Goal: Transaction & Acquisition: Purchase product/service

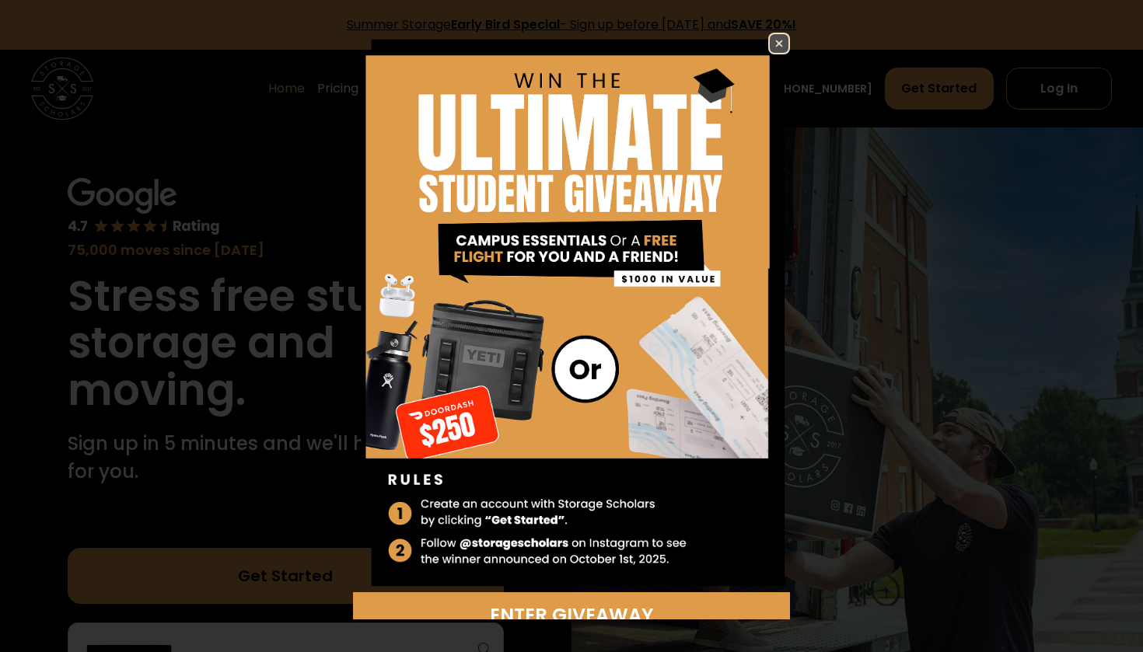
click at [772, 35] on img at bounding box center [779, 43] width 19 height 19
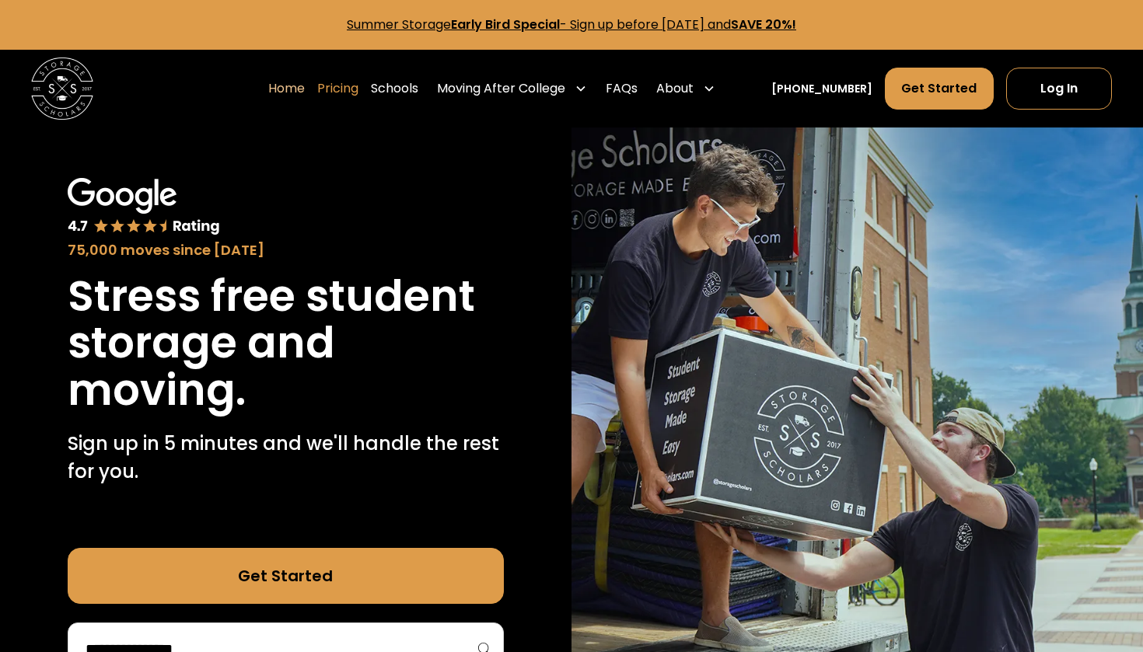
click at [358, 89] on link "Pricing" at bounding box center [337, 89] width 41 height 44
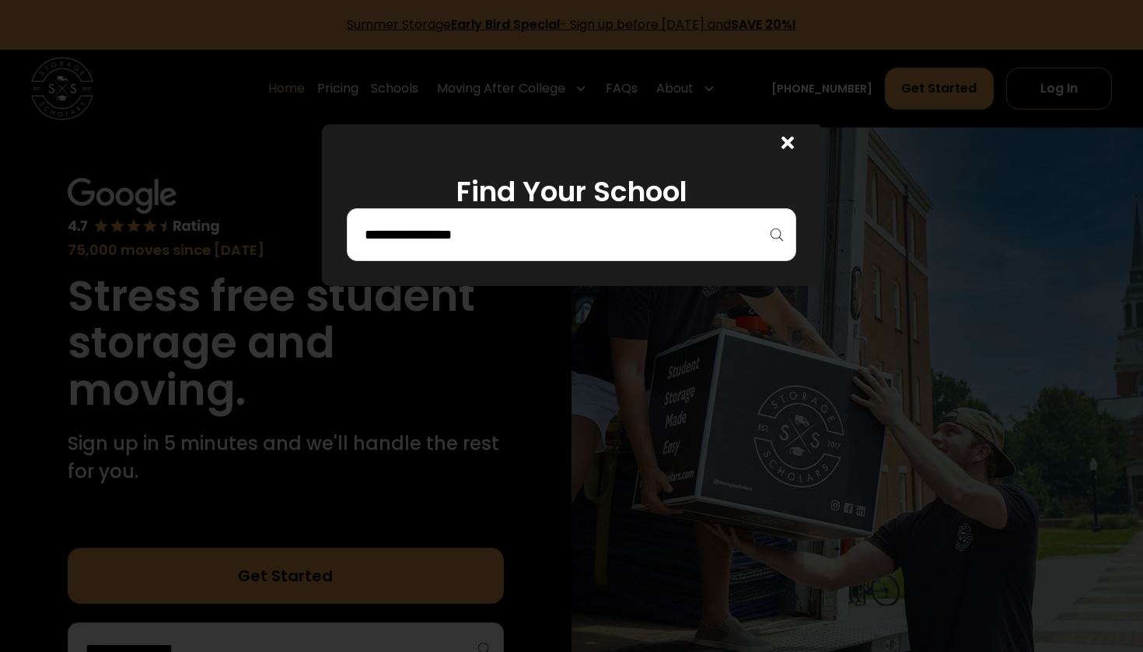
click at [656, 254] on div at bounding box center [571, 234] width 449 height 53
click at [654, 245] on input "search" at bounding box center [571, 235] width 417 height 26
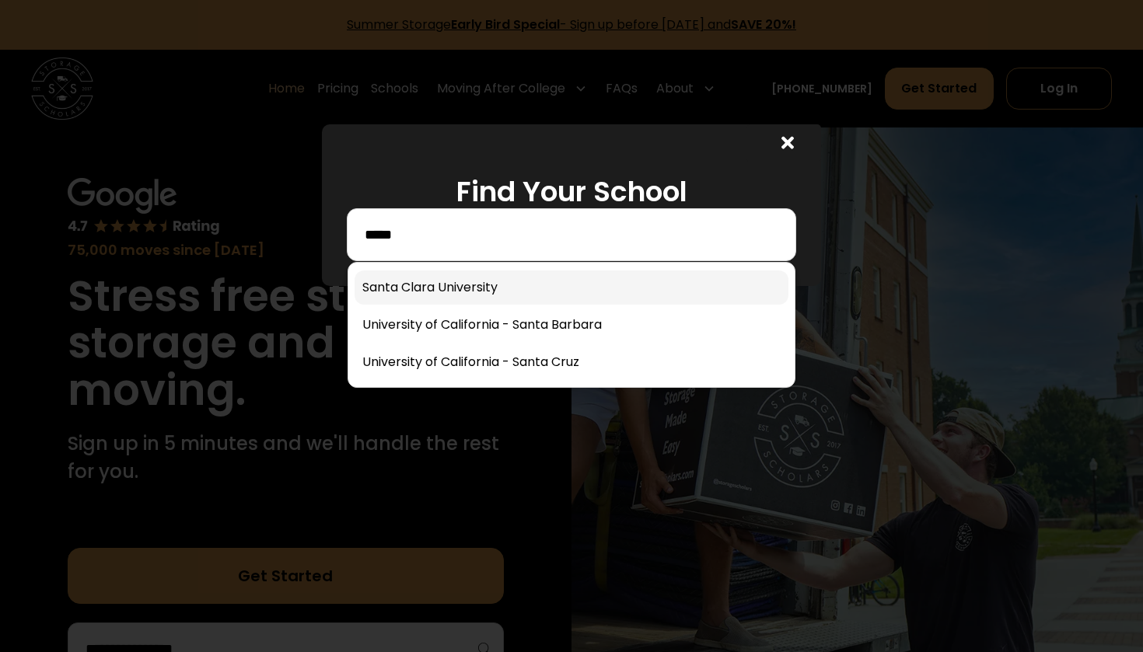
type input "*****"
click at [615, 278] on link at bounding box center [572, 288] width 434 height 34
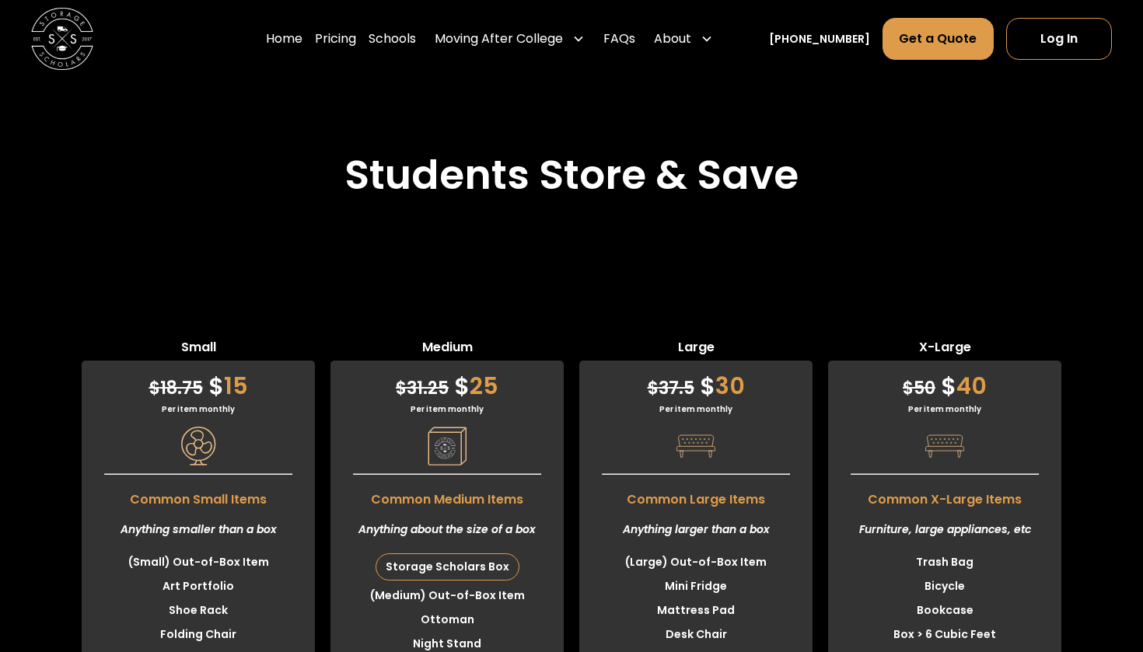
scroll to position [3931, 0]
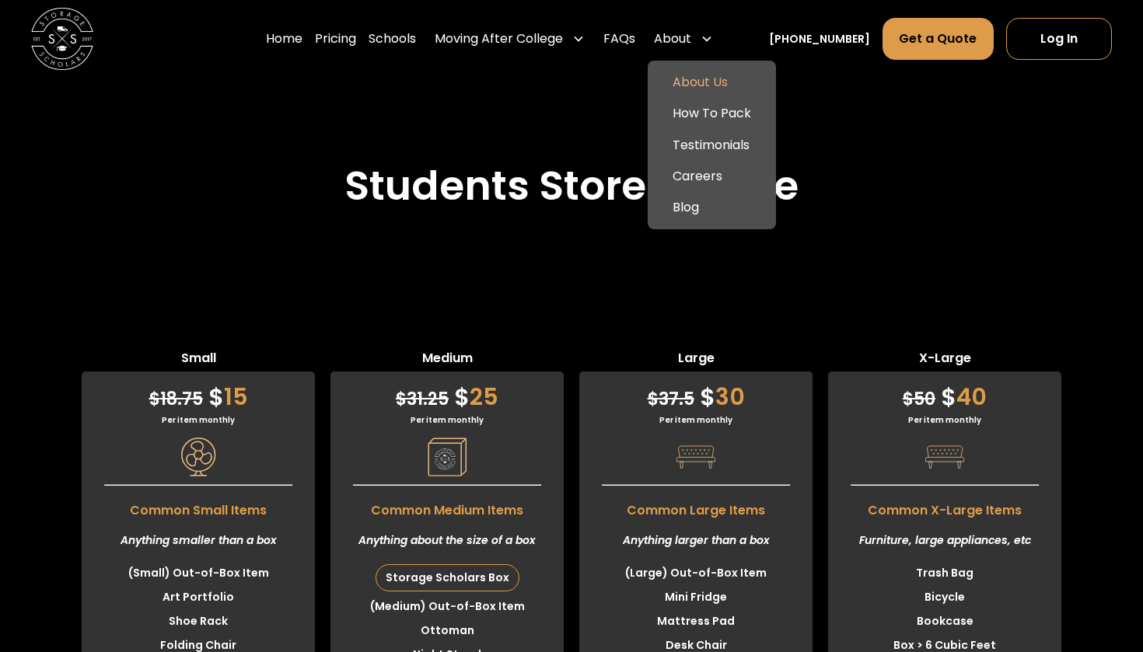
click at [735, 79] on link "About Us" at bounding box center [712, 82] width 116 height 31
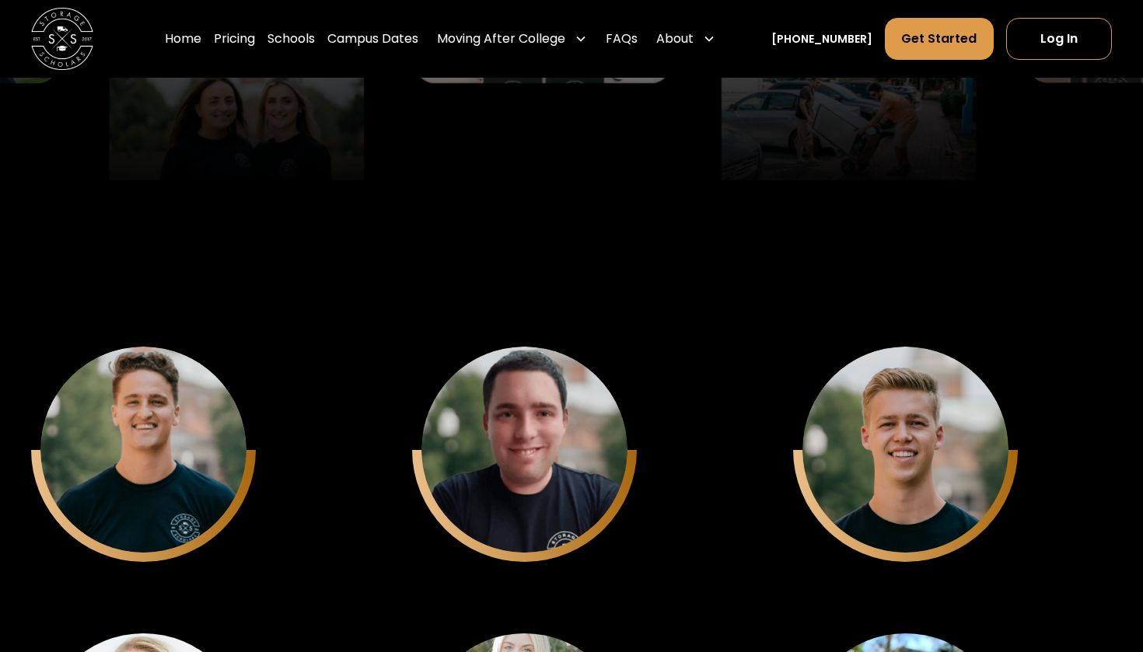
scroll to position [3974, 0]
